Goal: Task Accomplishment & Management: Manage account settings

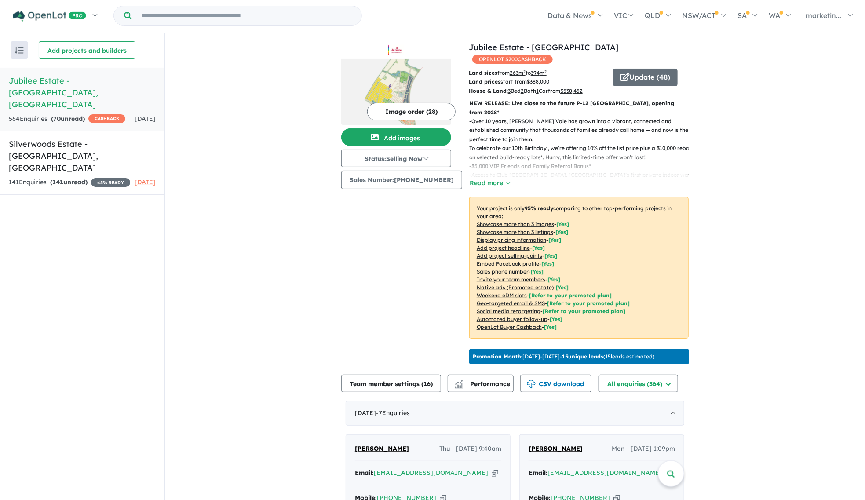
click at [427, 81] on img at bounding box center [396, 92] width 110 height 66
click at [388, 109] on button "Image order ( 28 )" at bounding box center [411, 112] width 88 height 18
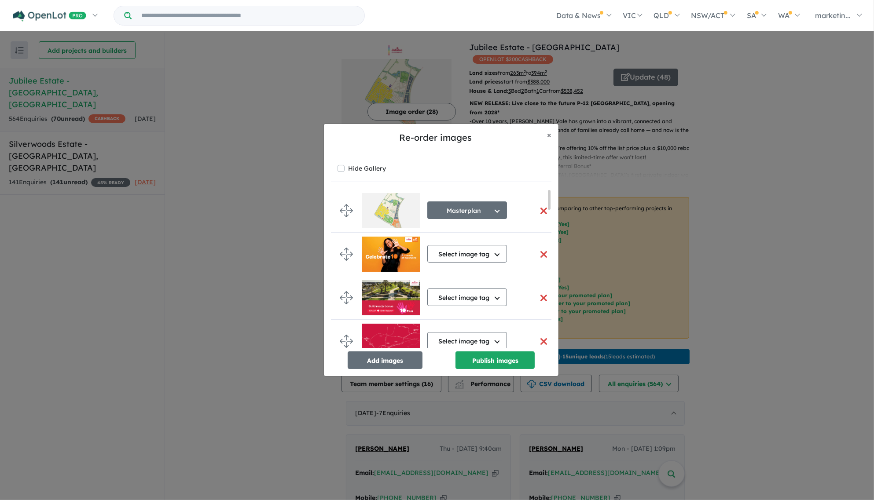
click at [539, 255] on button "button" at bounding box center [543, 254] width 18 height 19
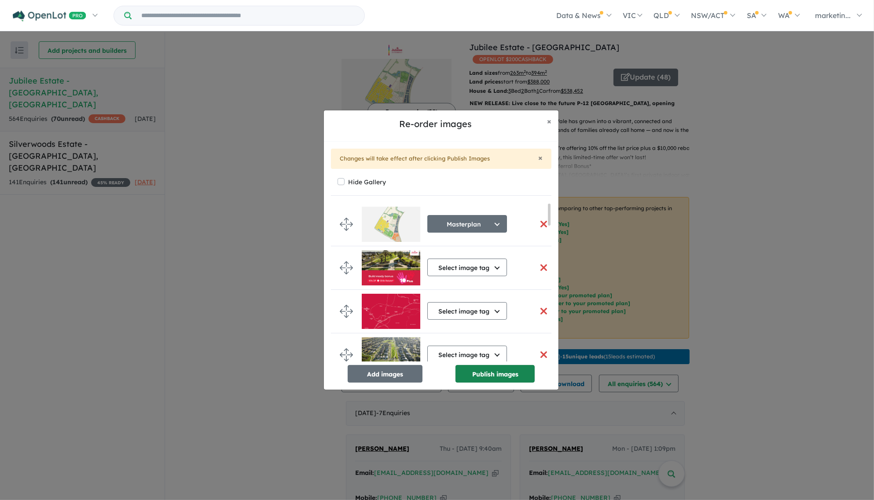
click at [507, 373] on button "Publish images" at bounding box center [494, 374] width 79 height 18
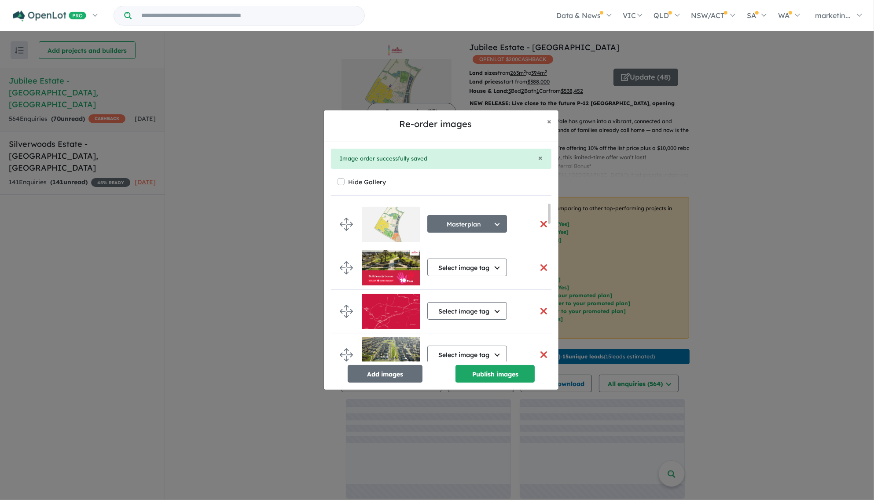
click at [770, 122] on div "Re-order images × Close × Image order successfully saved Hide Gallery Masterpla…" at bounding box center [437, 250] width 874 height 500
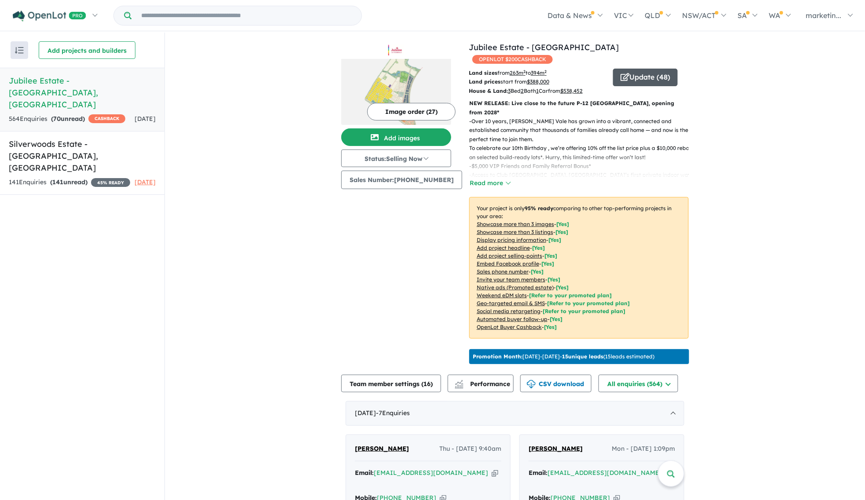
click at [644, 69] on button "Update ( 48 )" at bounding box center [645, 78] width 65 height 18
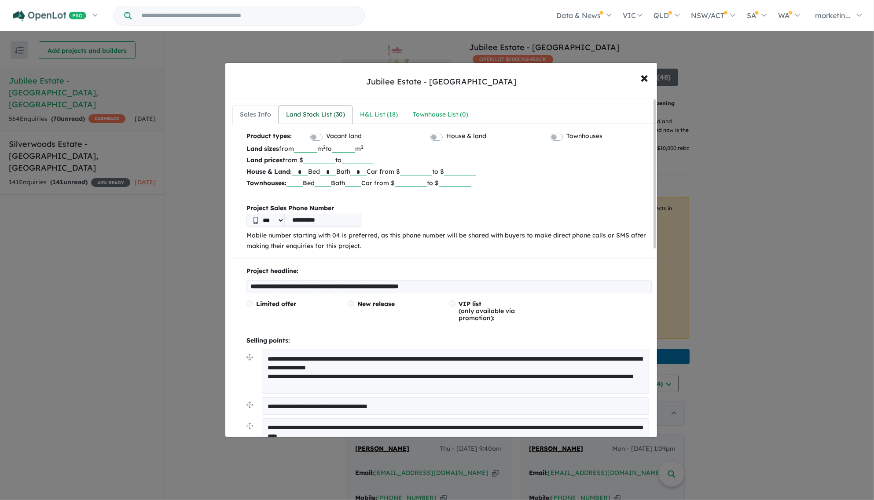
click at [326, 115] on div "Land Stock List ( 30 )" at bounding box center [315, 115] width 59 height 11
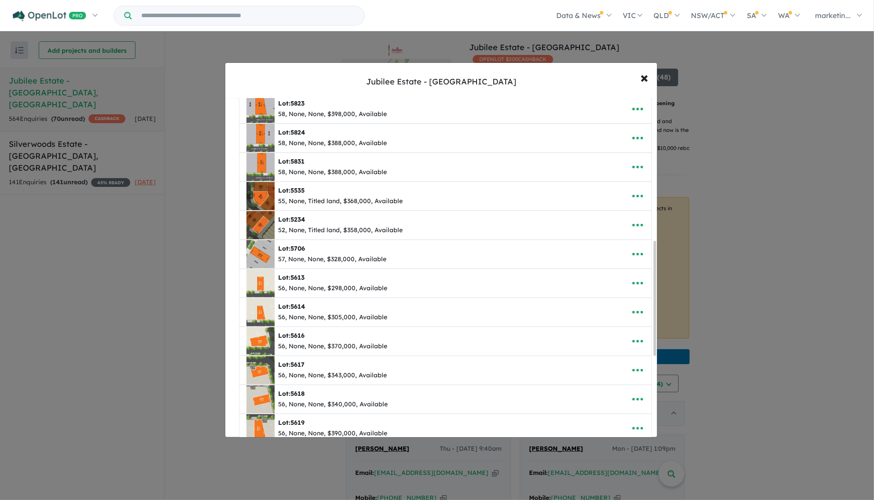
scroll to position [663, 0]
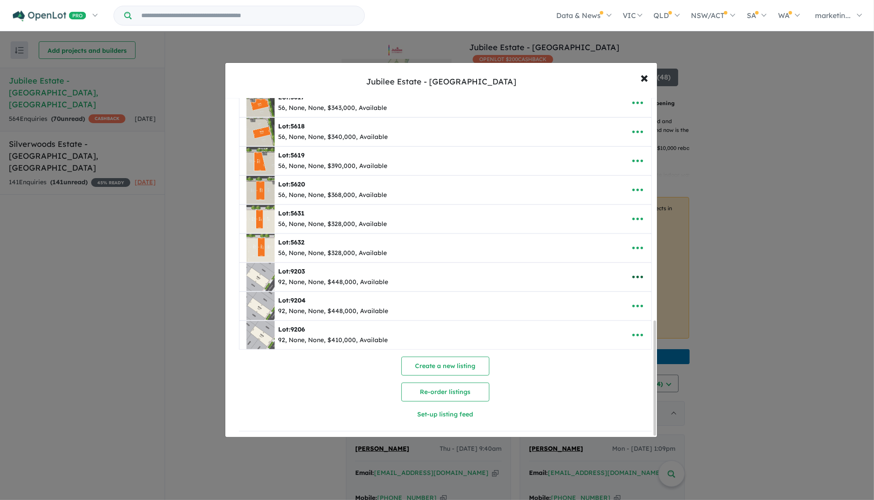
click at [632, 276] on icon "button" at bounding box center [637, 277] width 11 height 3
click at [615, 316] on link "Remove" at bounding box center [618, 319] width 65 height 20
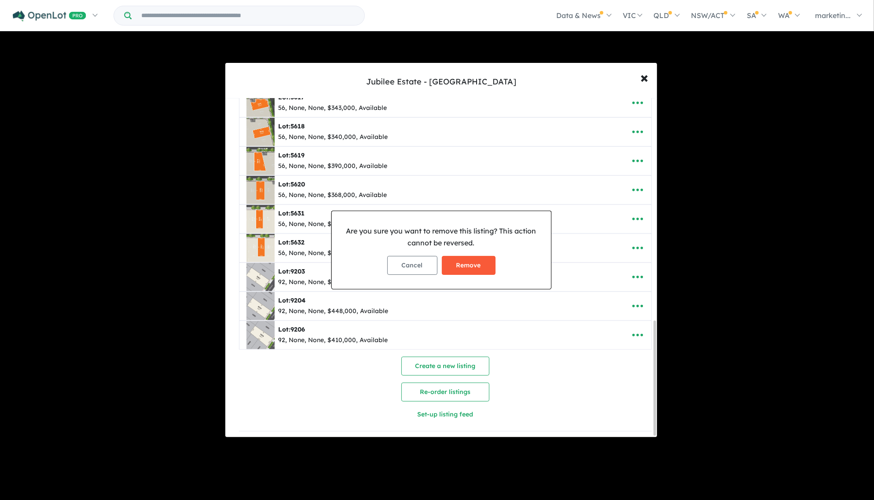
click at [474, 260] on button "Remove" at bounding box center [469, 265] width 54 height 19
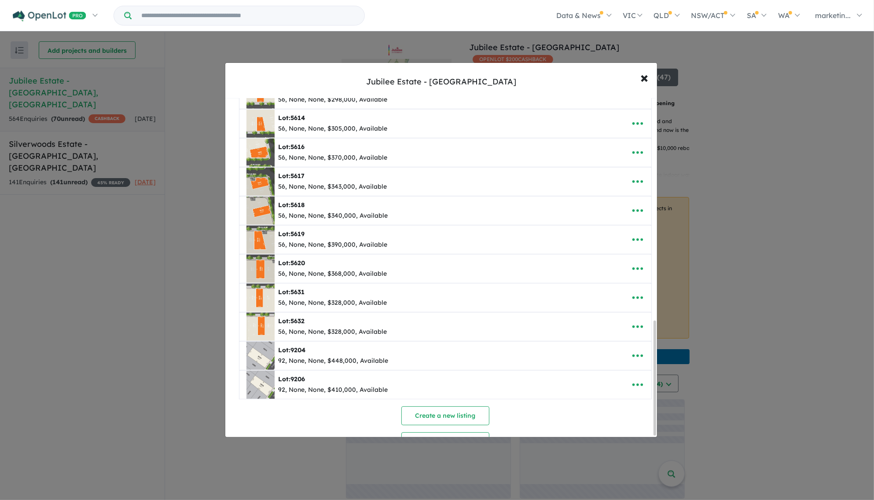
scroll to position [660, 0]
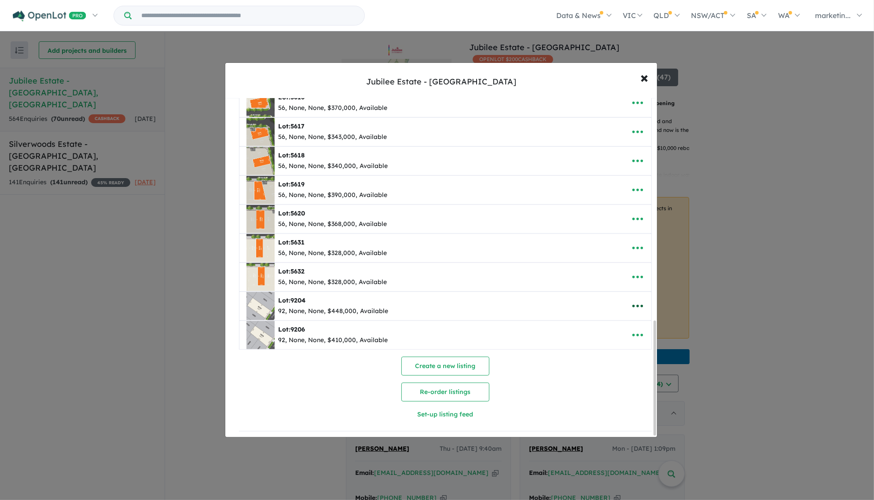
click at [637, 300] on icon "button" at bounding box center [637, 306] width 13 height 13
click at [625, 340] on link "Remove" at bounding box center [618, 348] width 65 height 20
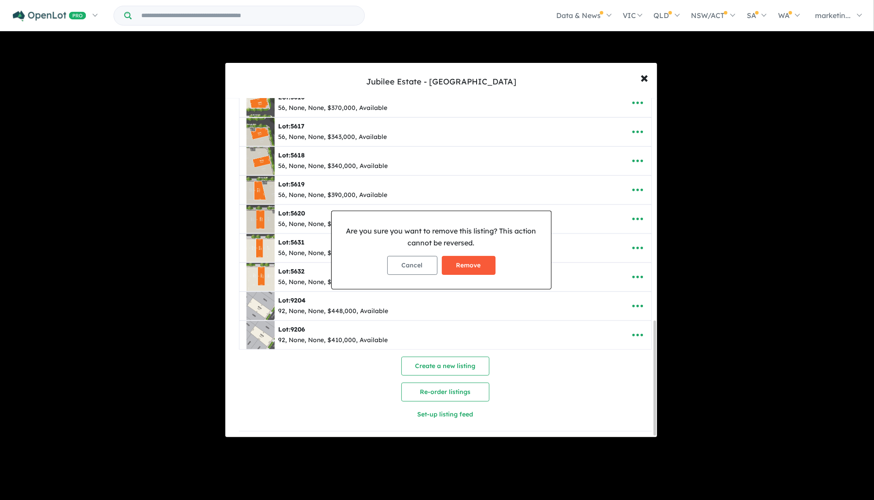
click at [471, 261] on button "Remove" at bounding box center [469, 265] width 54 height 19
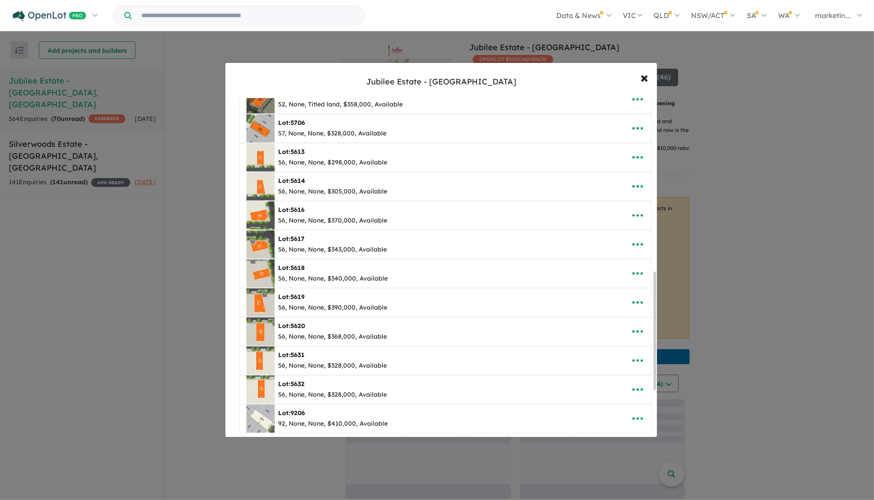
scroll to position [631, 0]
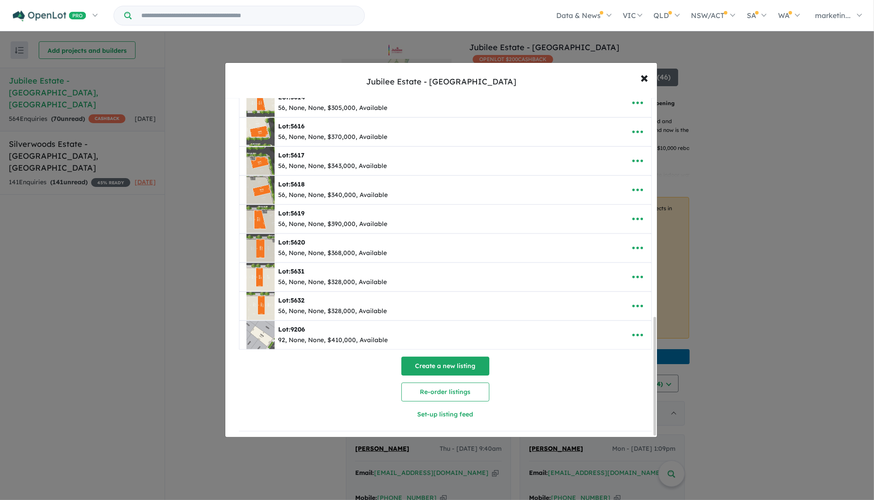
click at [452, 362] on button "Create a new listing" at bounding box center [445, 366] width 88 height 19
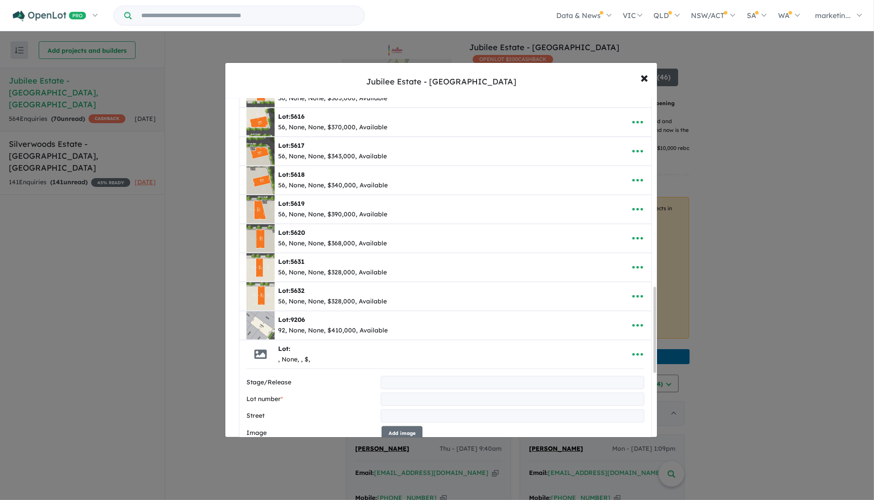
scroll to position [749, 0]
